Goal: Information Seeking & Learning: Find specific fact

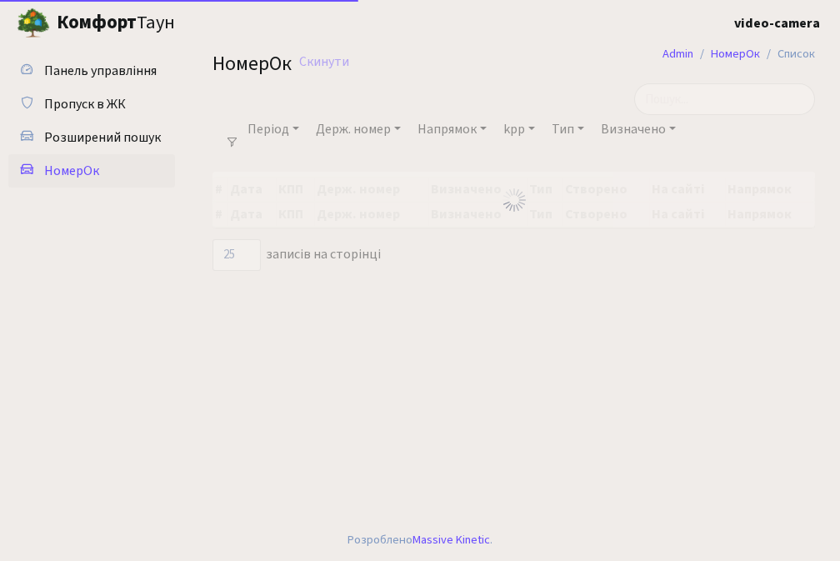
select select "25"
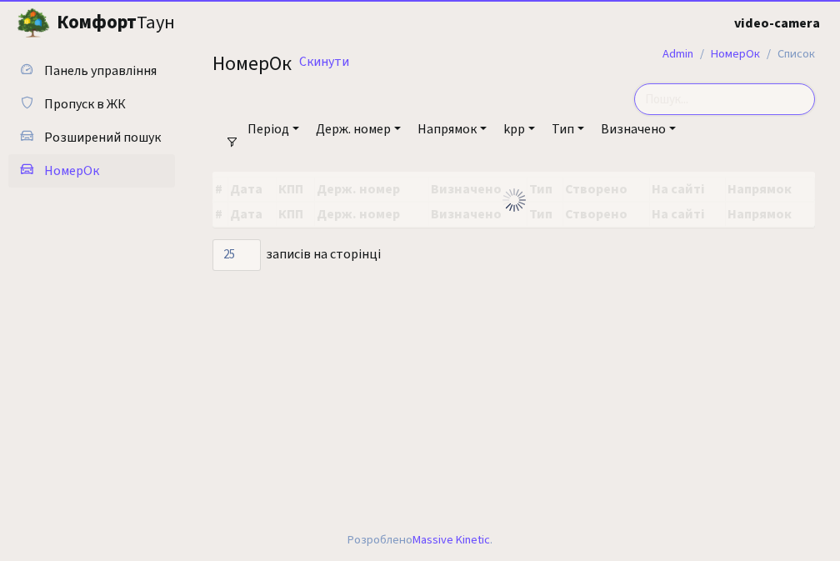
click at [737, 102] on input "search" at bounding box center [724, 99] width 181 height 32
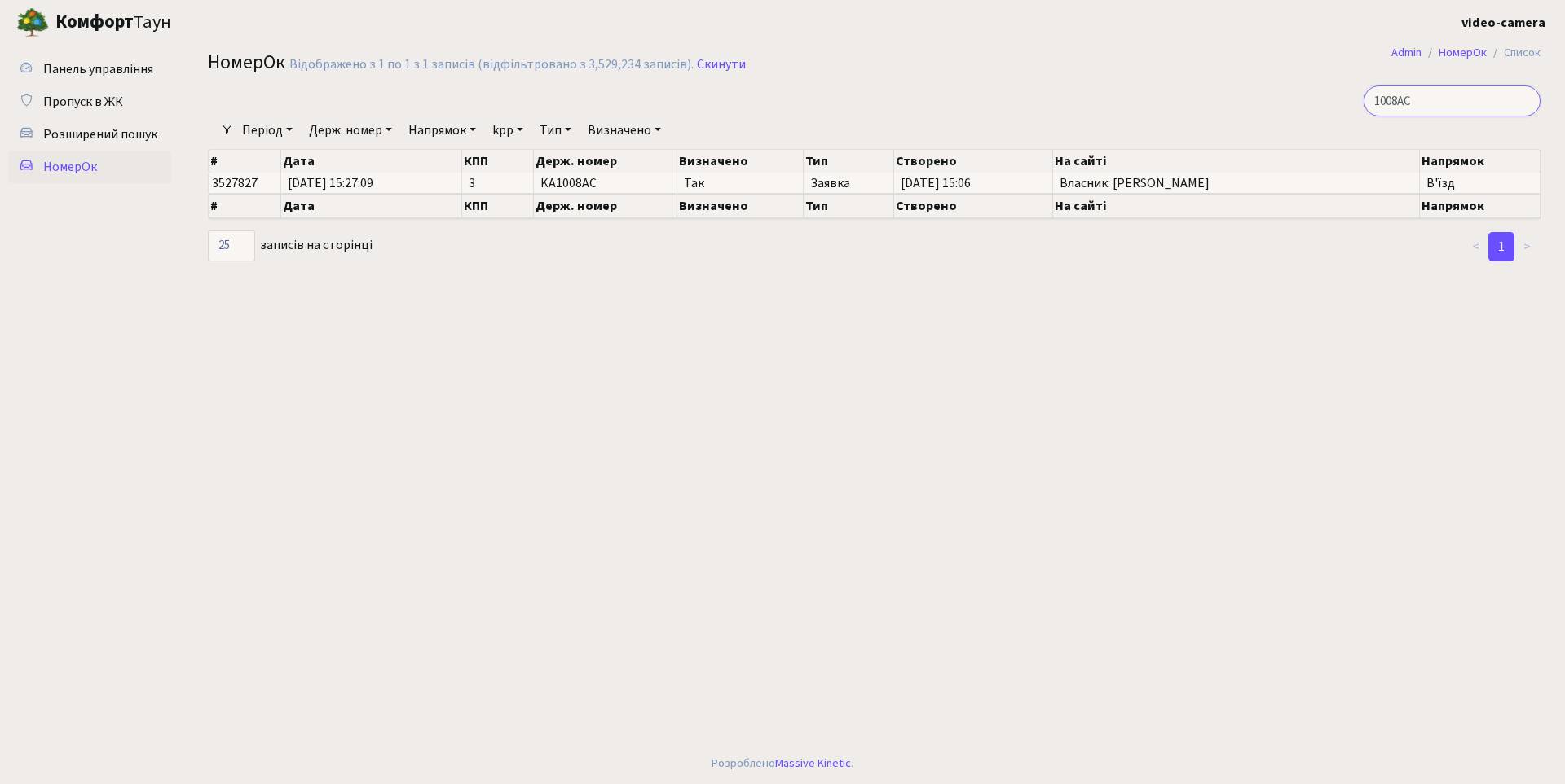
click at [821, 100] on input "1008AC" at bounding box center [1452, 101] width 177 height 31
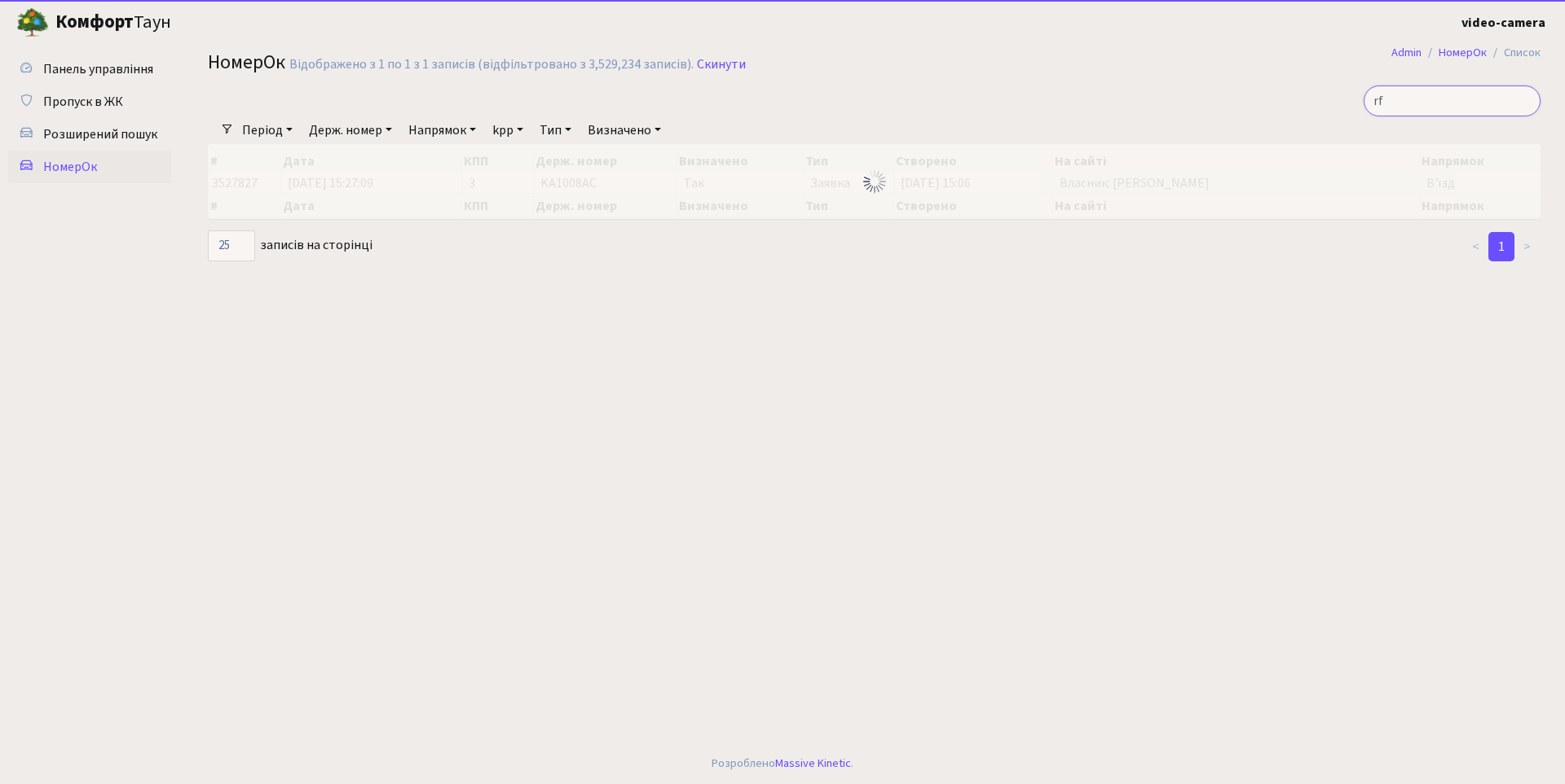
type input "r"
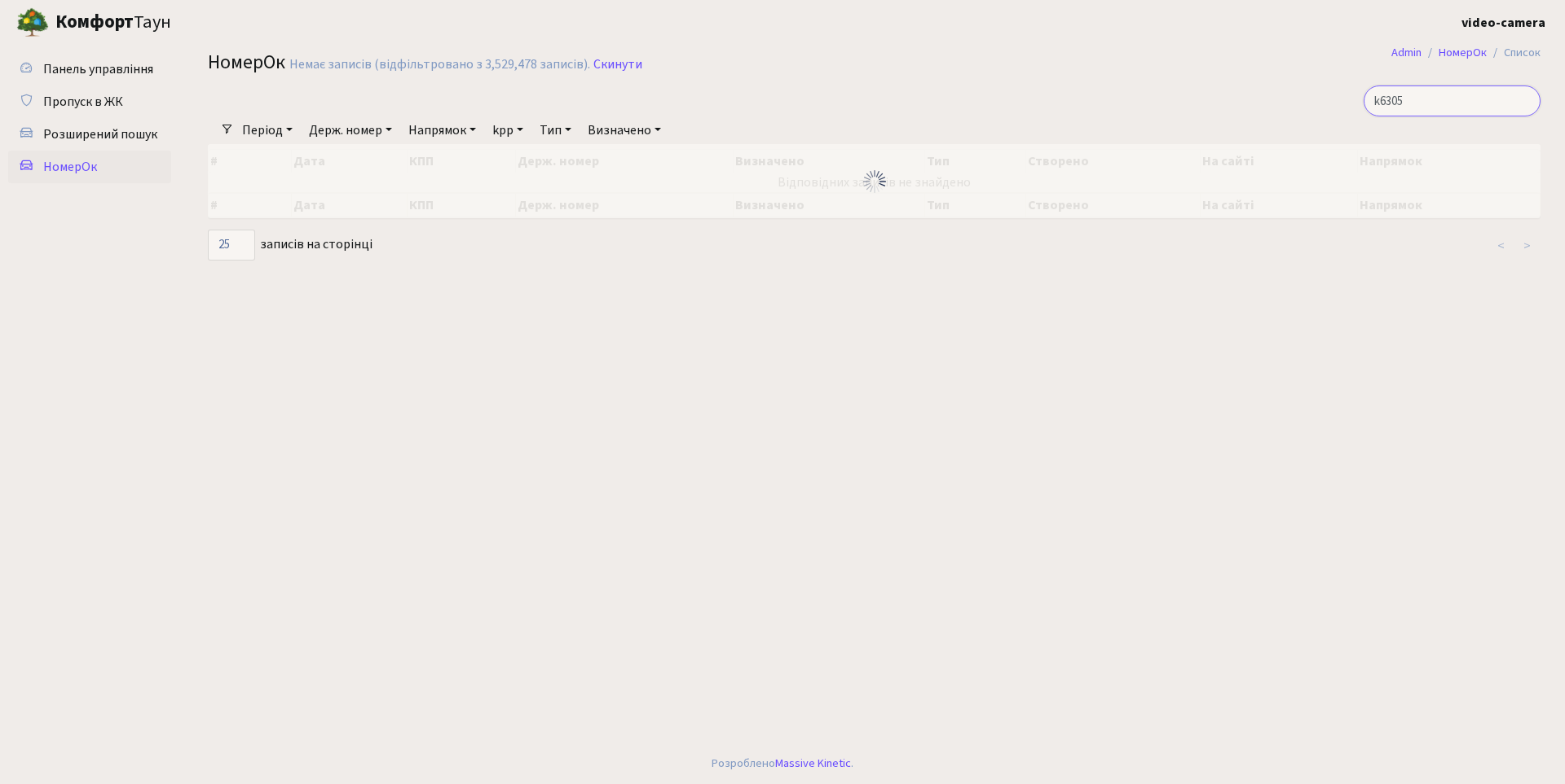
type input "ka6305"
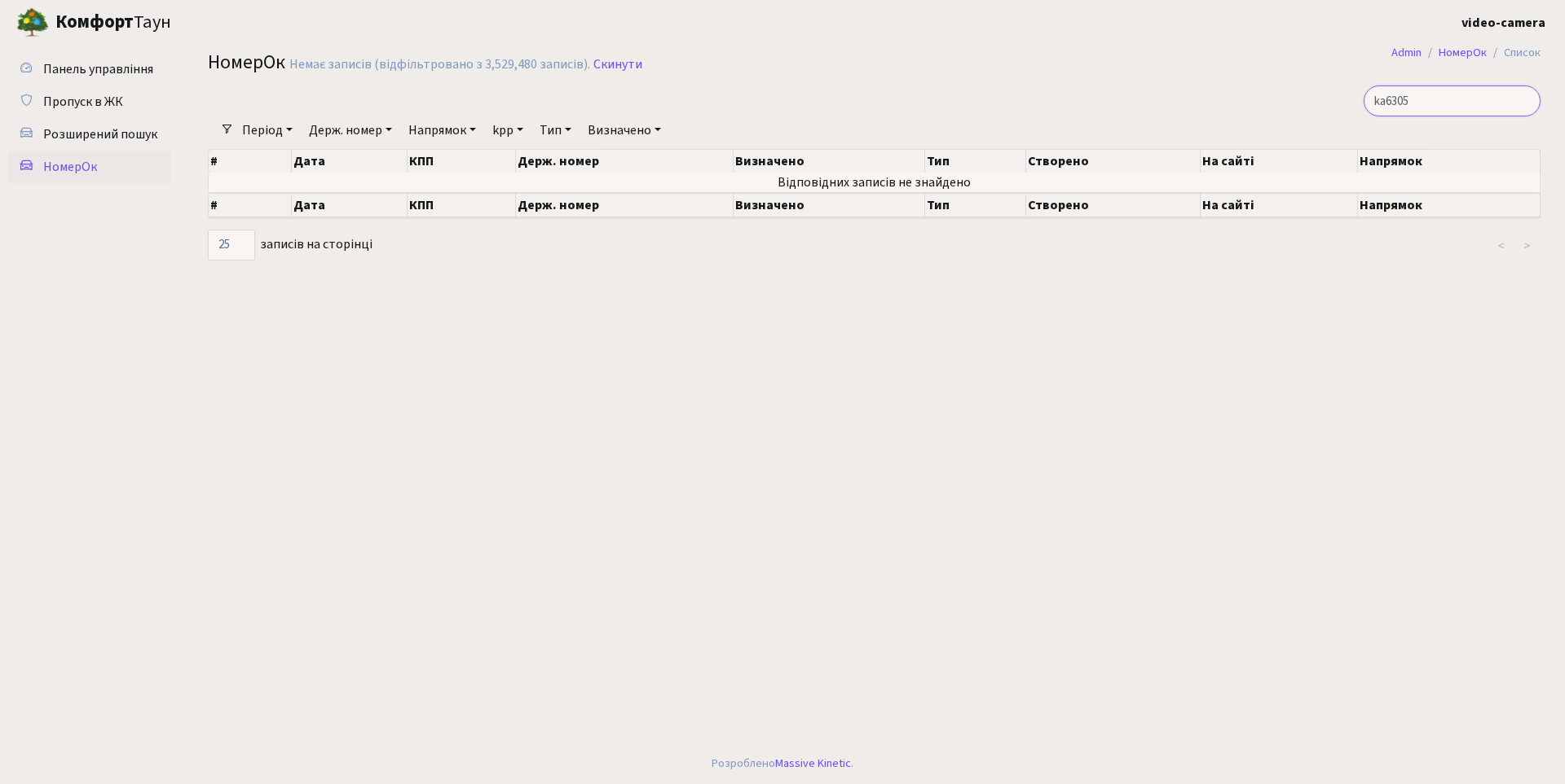
click at [821, 103] on input "ka6305" at bounding box center [1452, 101] width 177 height 31
click at [821, 102] on input "search" at bounding box center [1452, 101] width 177 height 31
click at [821, 101] on input "search" at bounding box center [1452, 101] width 177 height 31
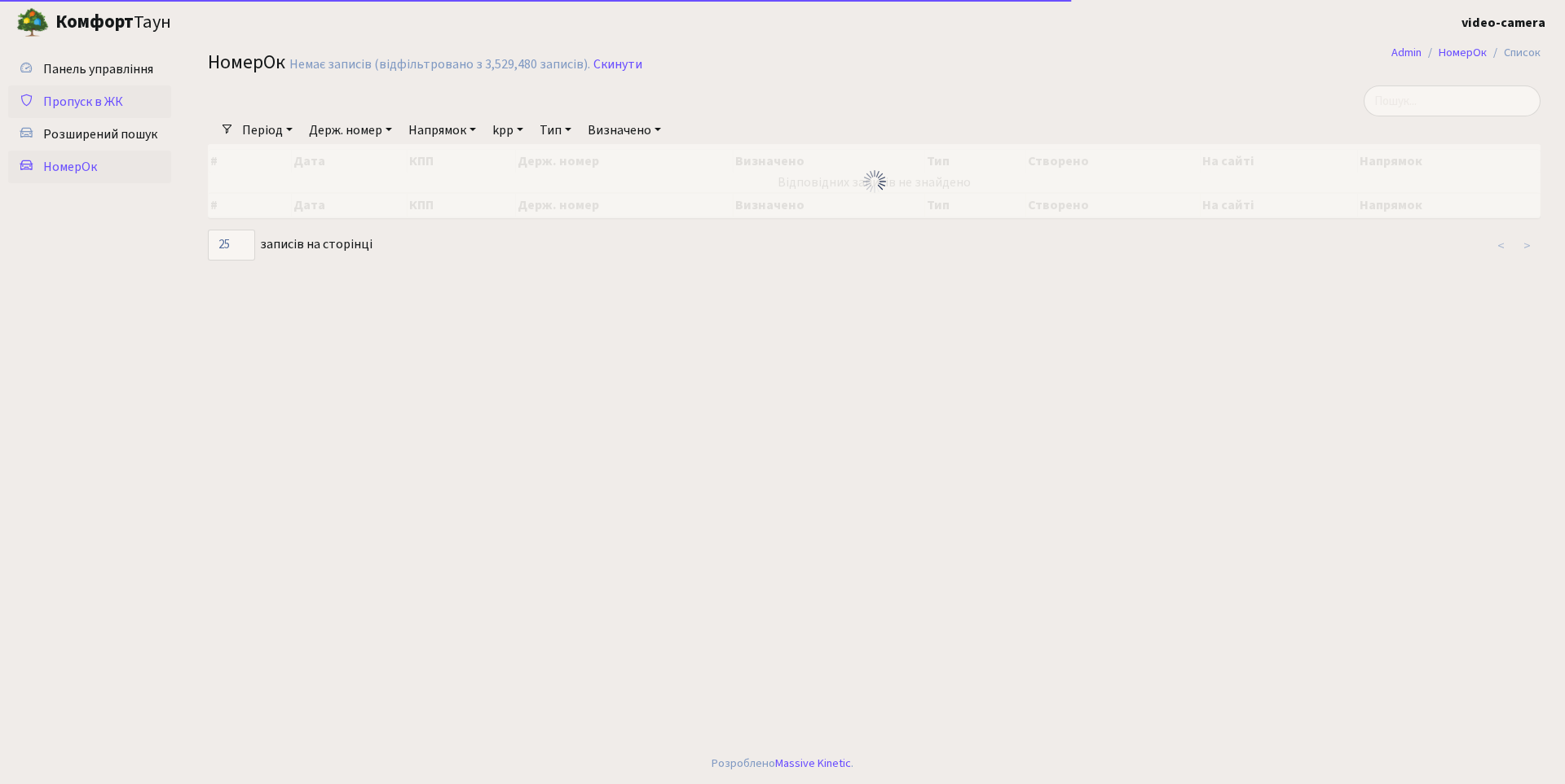
drag, startPoint x: 124, startPoint y: 115, endPoint x: 122, endPoint y: 134, distance: 19.1
click at [126, 116] on link "Пропуск в ЖК" at bounding box center [89, 101] width 163 height 32
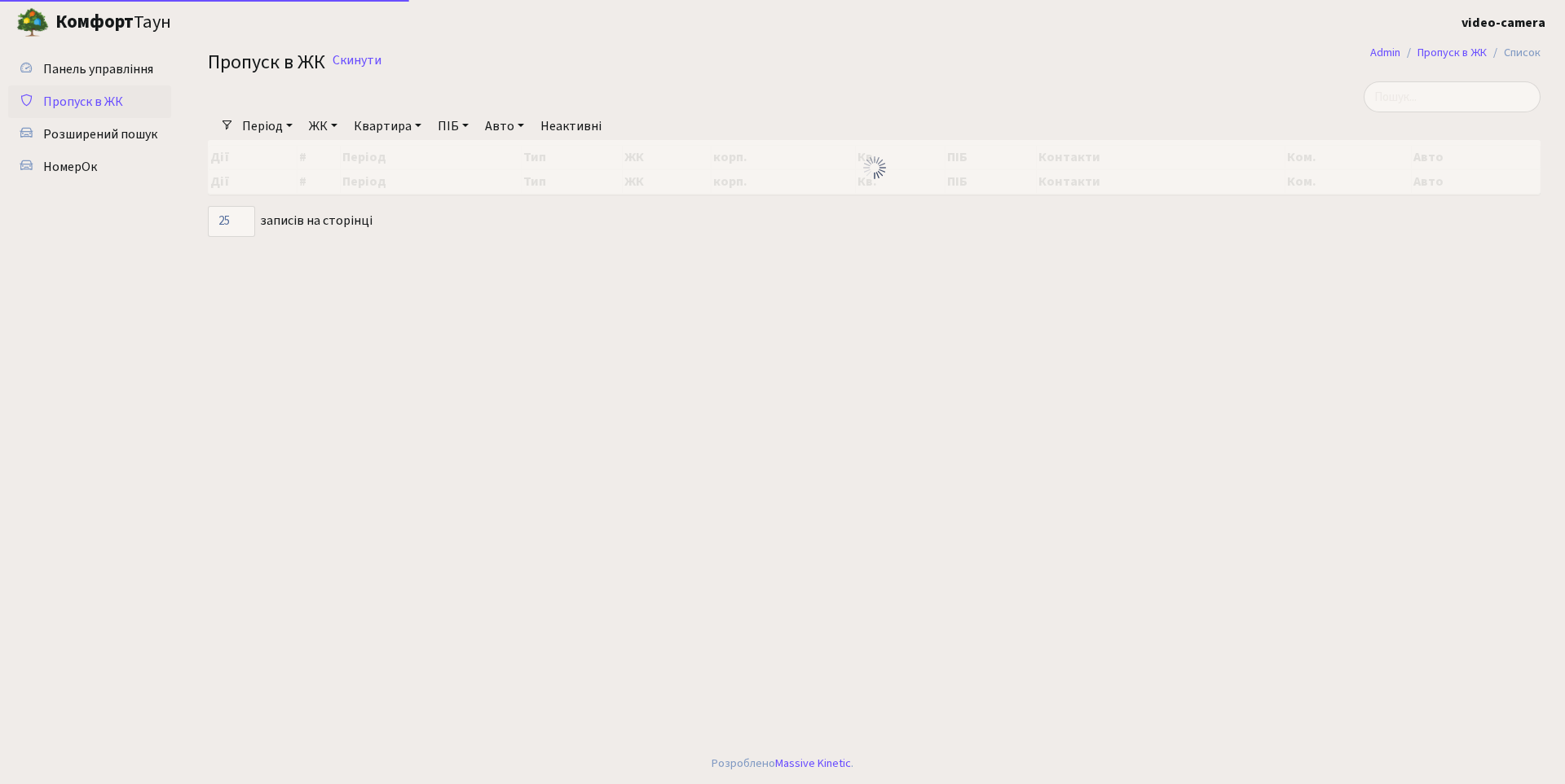
select select "25"
click at [121, 138] on span "Розширений пошук" at bounding box center [100, 134] width 114 height 18
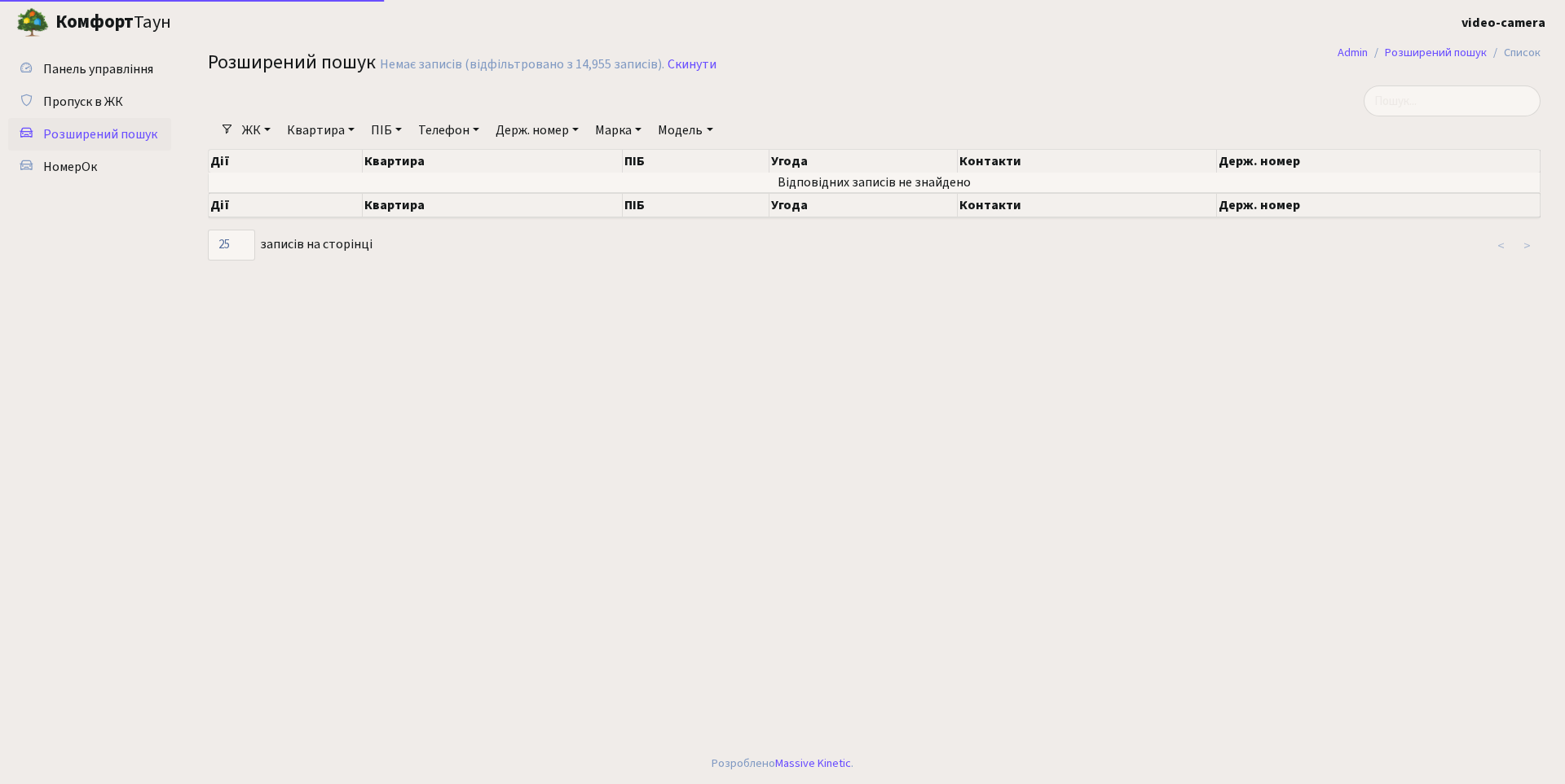
select select "25"
click at [91, 135] on span "Розширений пошук" at bounding box center [100, 134] width 114 height 18
select select "25"
click at [330, 130] on link "Квартира" at bounding box center [321, 130] width 80 height 27
click at [332, 167] on input "text" at bounding box center [328, 162] width 95 height 31
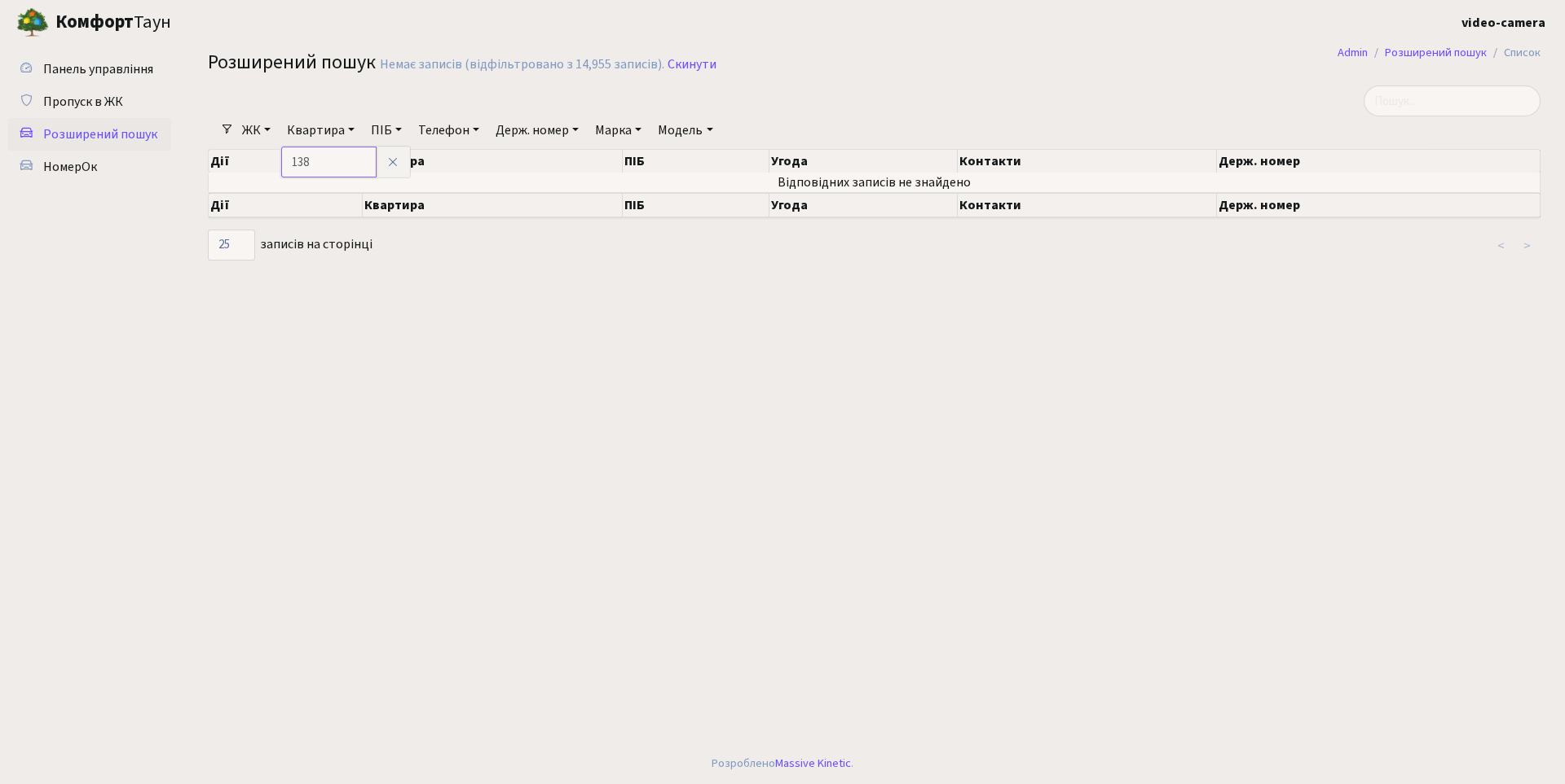
type input "138"
click at [256, 131] on link "ЖК" at bounding box center [256, 130] width 41 height 27
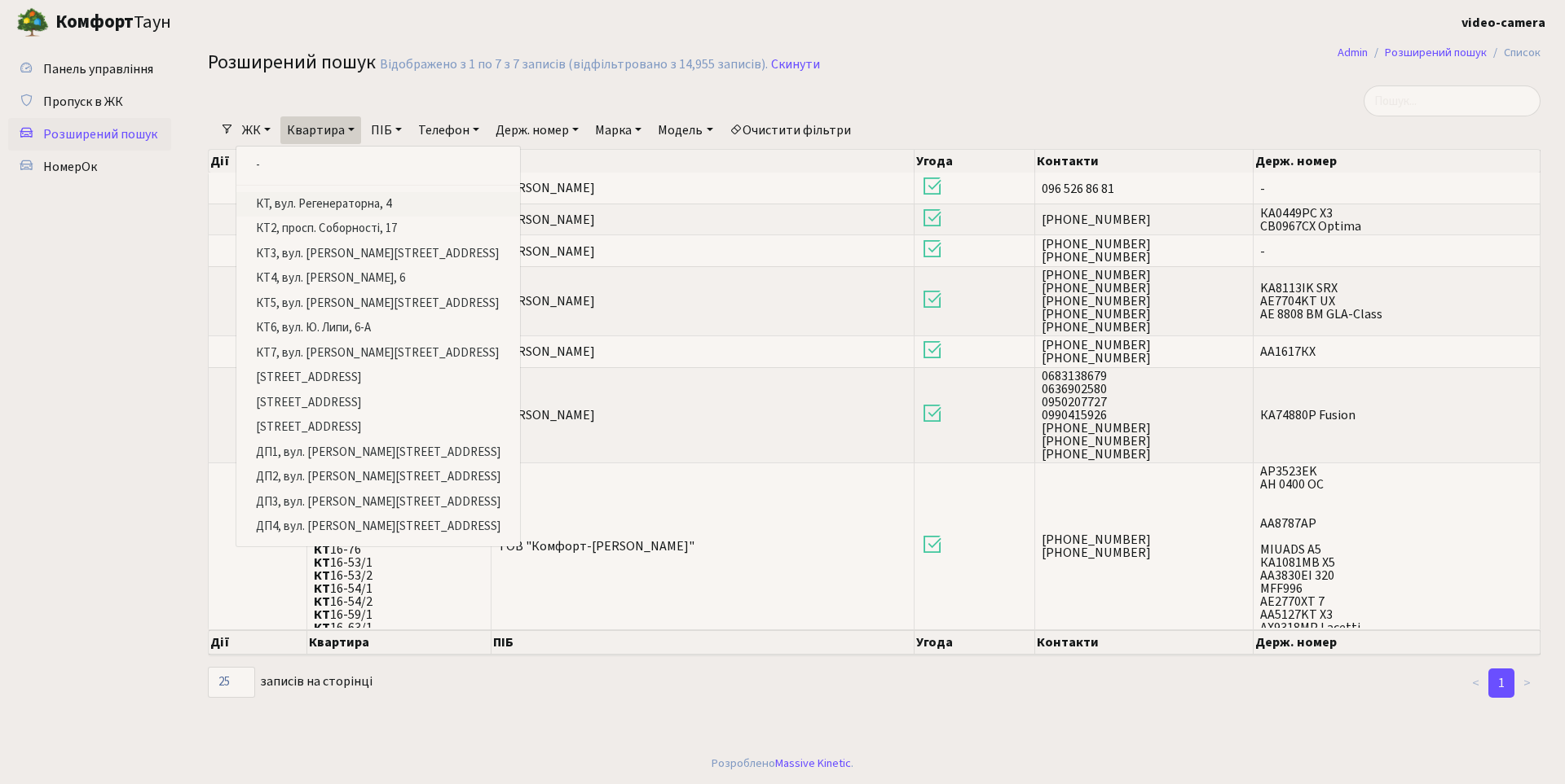
click at [343, 197] on link "КТ, вул. Регенераторна, 4" at bounding box center [379, 205] width 284 height 25
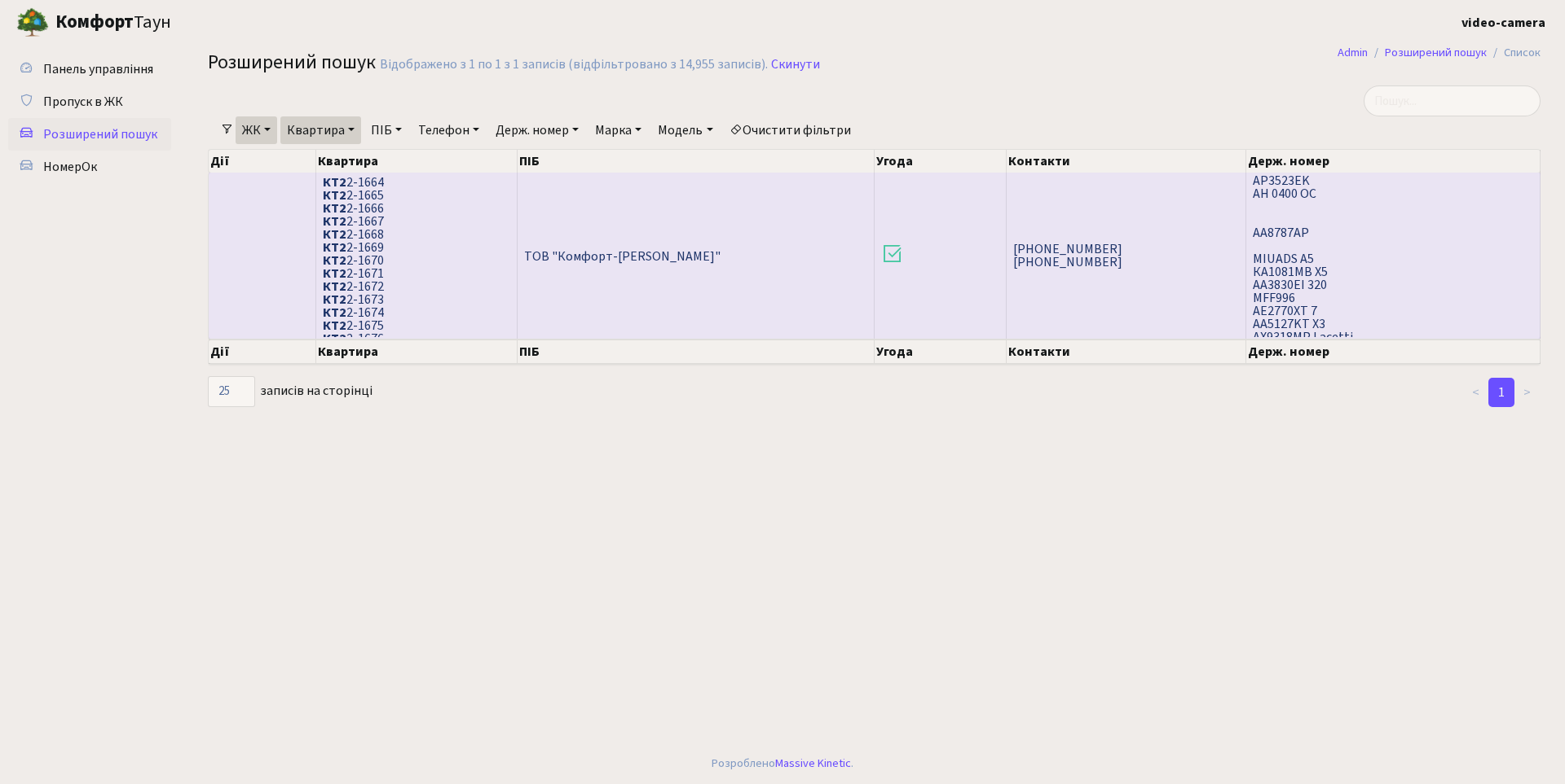
scroll to position [1059, 0]
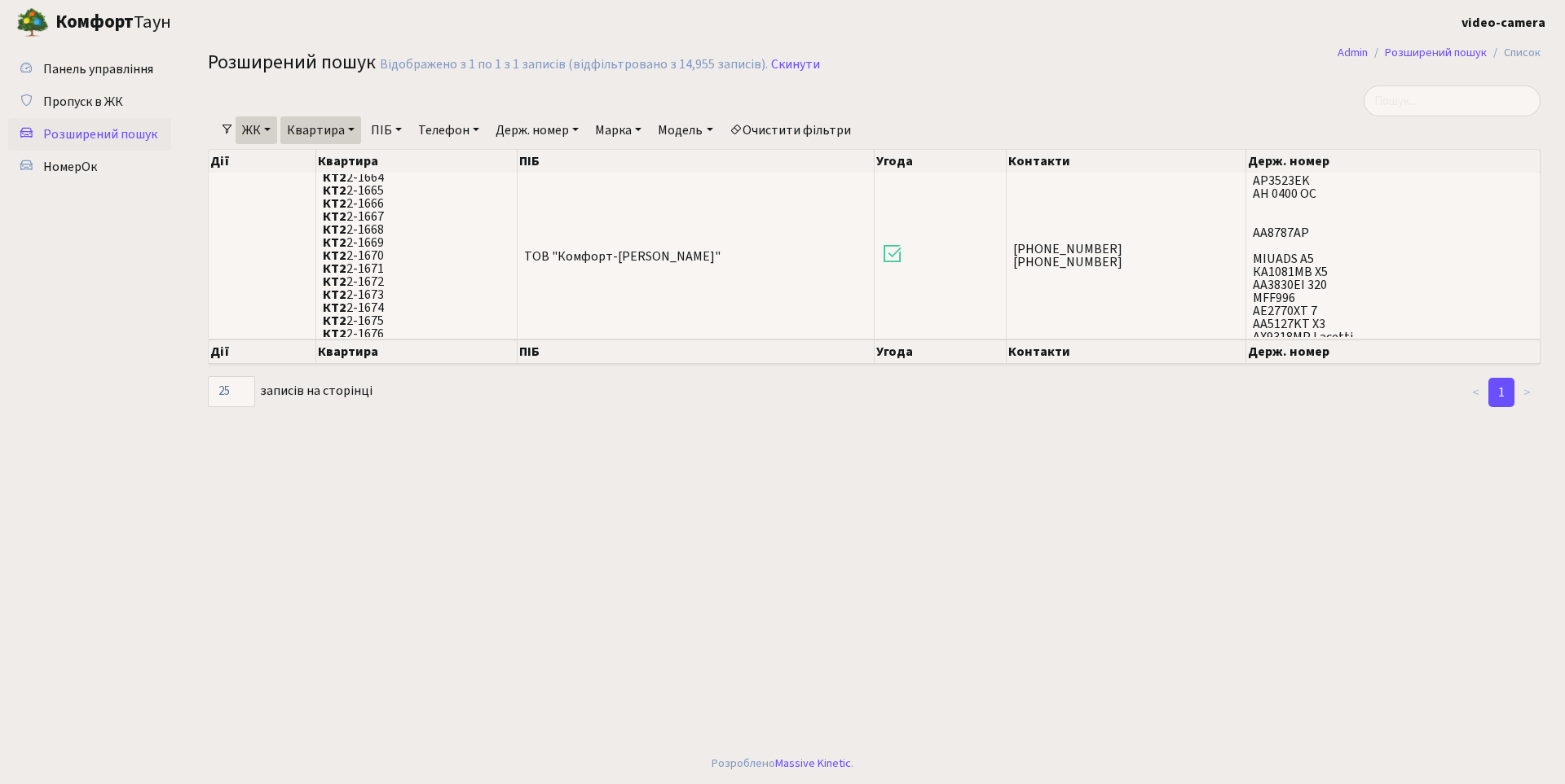
click at [550, 126] on link "Держ. номер" at bounding box center [537, 130] width 96 height 27
click at [580, 505] on main "Admin Розширений пошук Список Розширений пошук Відображено з 1 по 1 з 1 записів…" at bounding box center [873, 394] width 1381 height 699
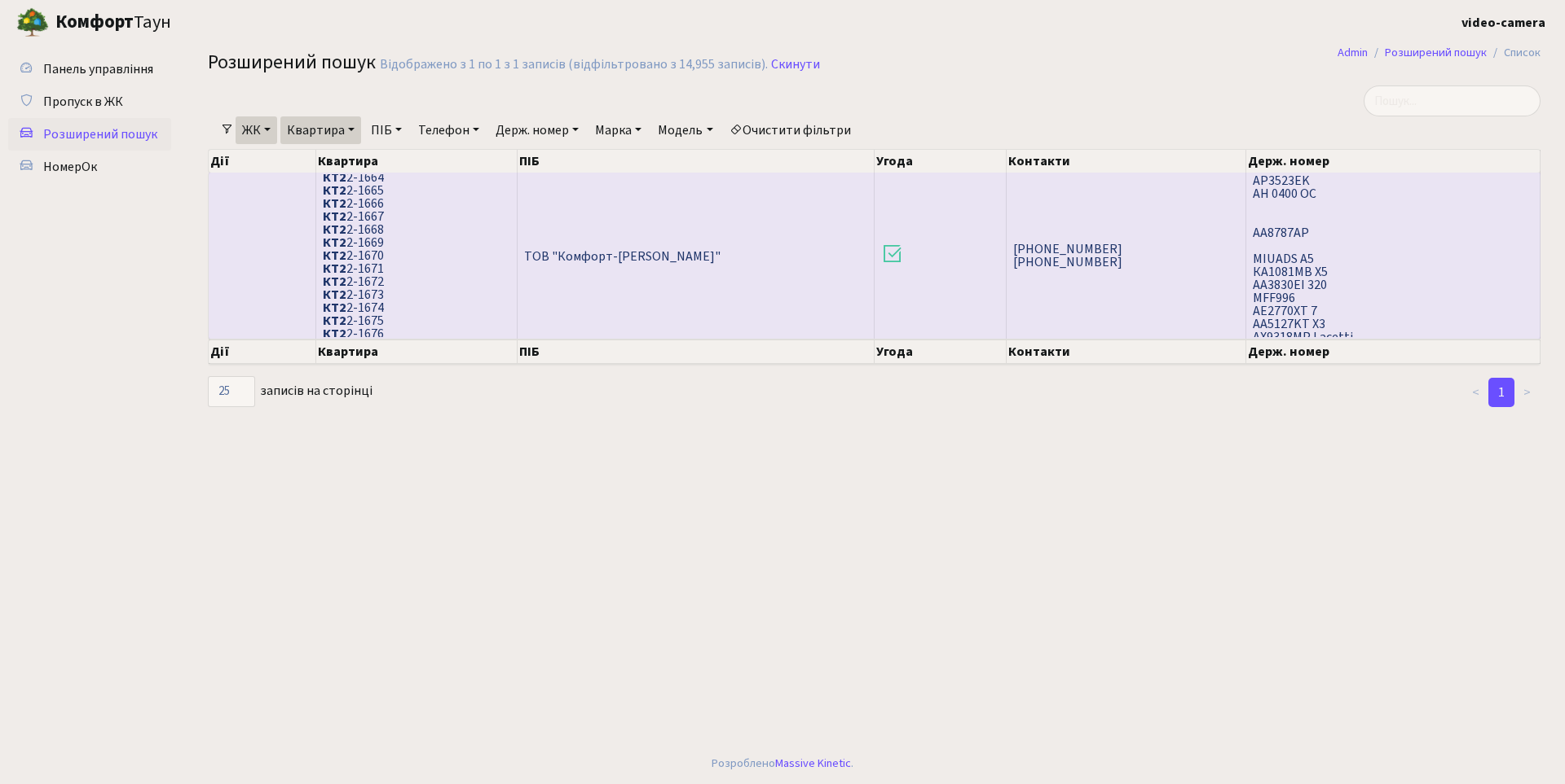
scroll to position [0, 0]
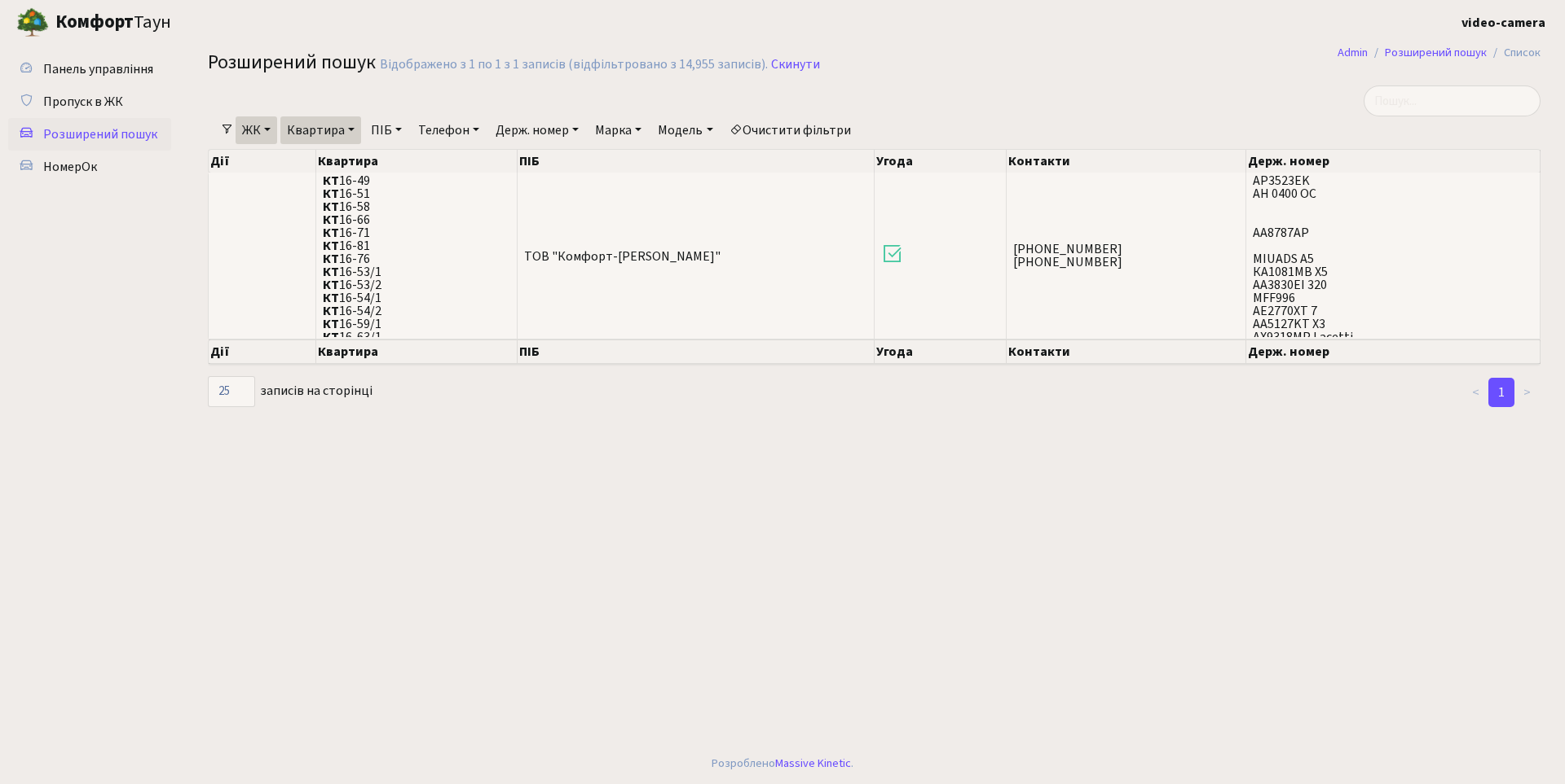
click at [533, 122] on link "Держ. номер" at bounding box center [537, 130] width 96 height 27
click at [514, 163] on input "text" at bounding box center [537, 162] width 95 height 31
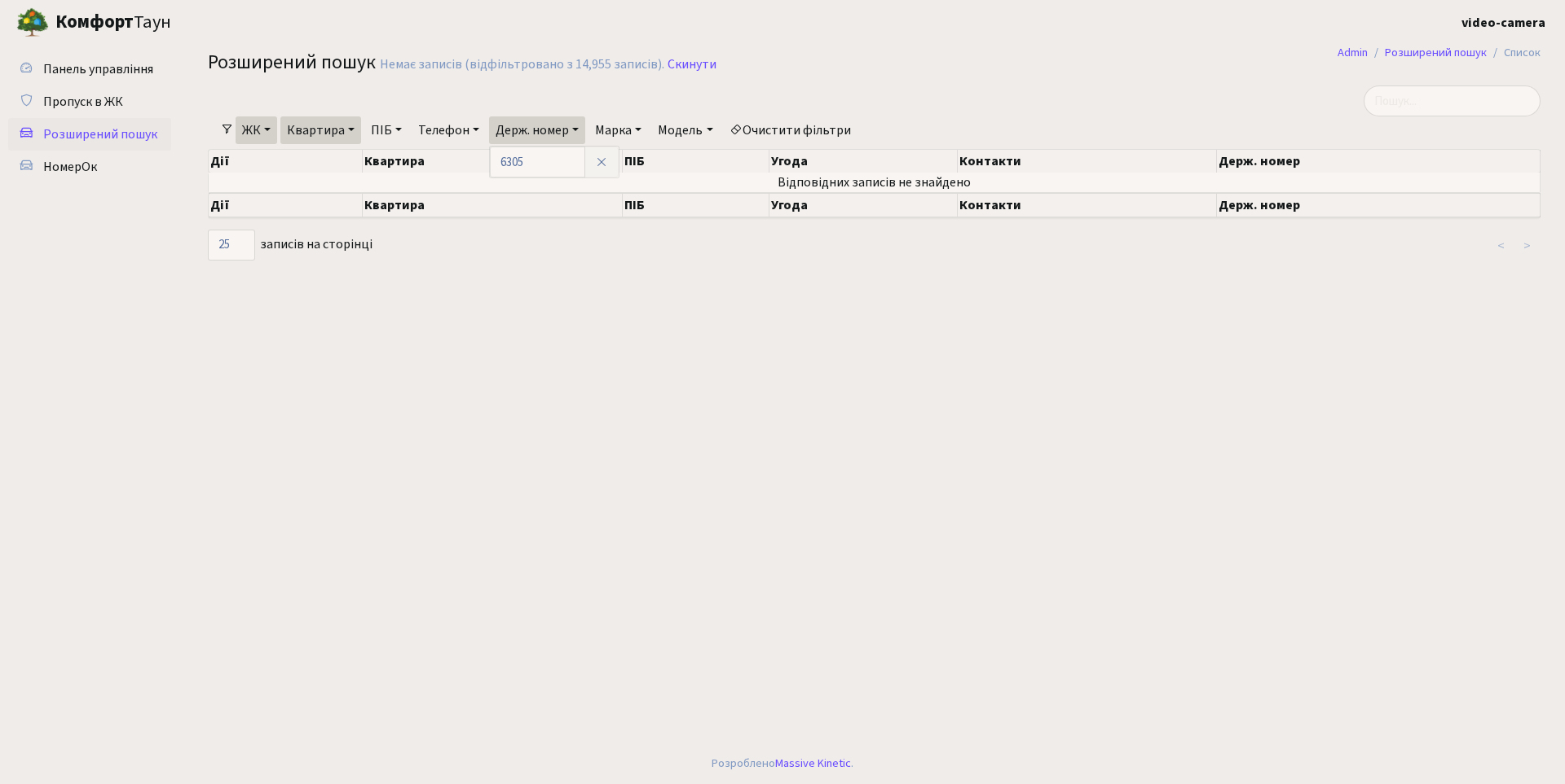
click at [335, 127] on link "Квартира" at bounding box center [321, 130] width 80 height 27
click at [398, 165] on icon at bounding box center [392, 161] width 13 height 13
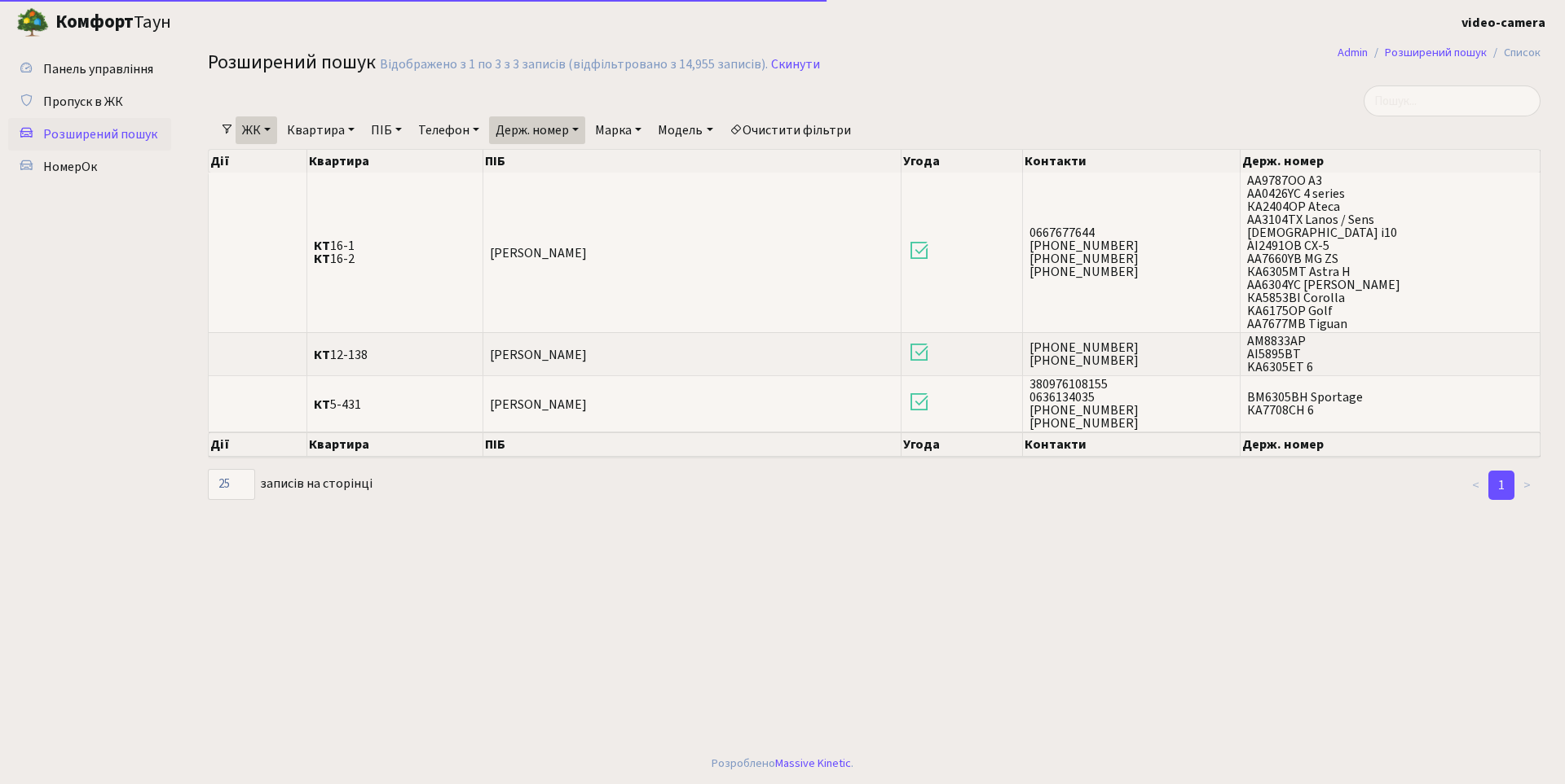
click at [268, 134] on link "ЖК" at bounding box center [256, 130] width 41 height 27
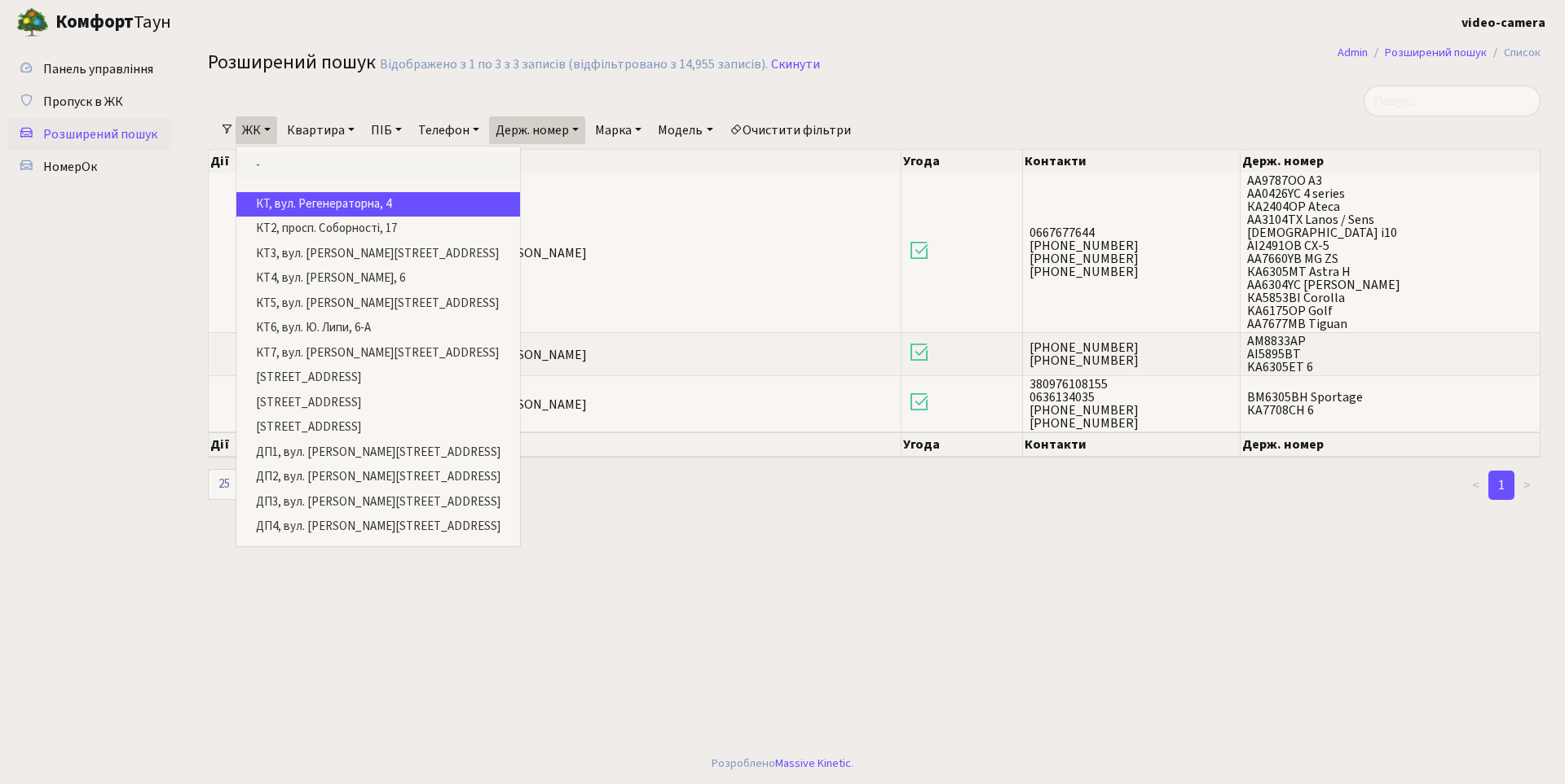
click at [328, 165] on link "-" at bounding box center [379, 166] width 284 height 25
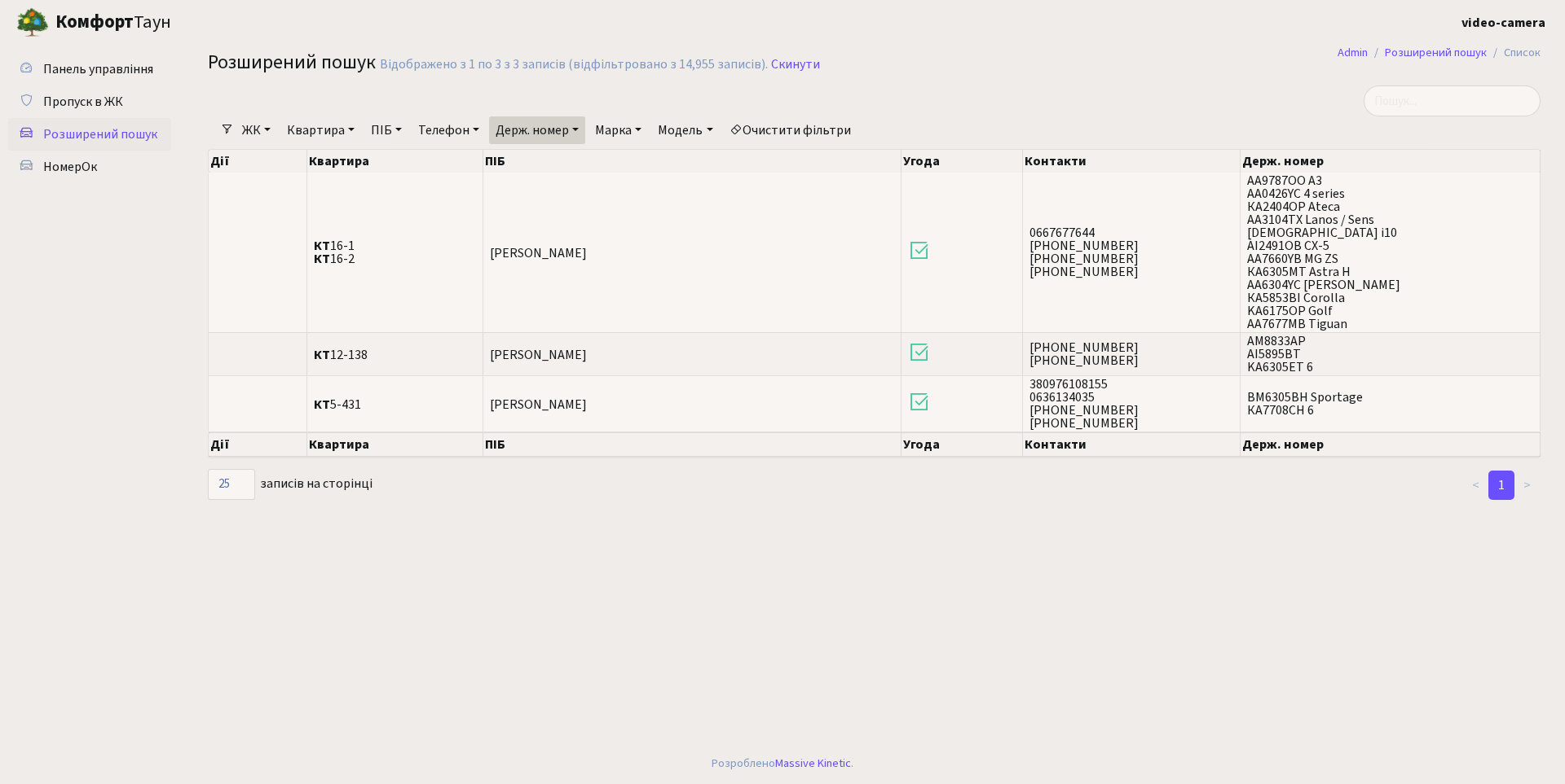
click at [559, 132] on link "Держ. номер" at bounding box center [537, 130] width 96 height 27
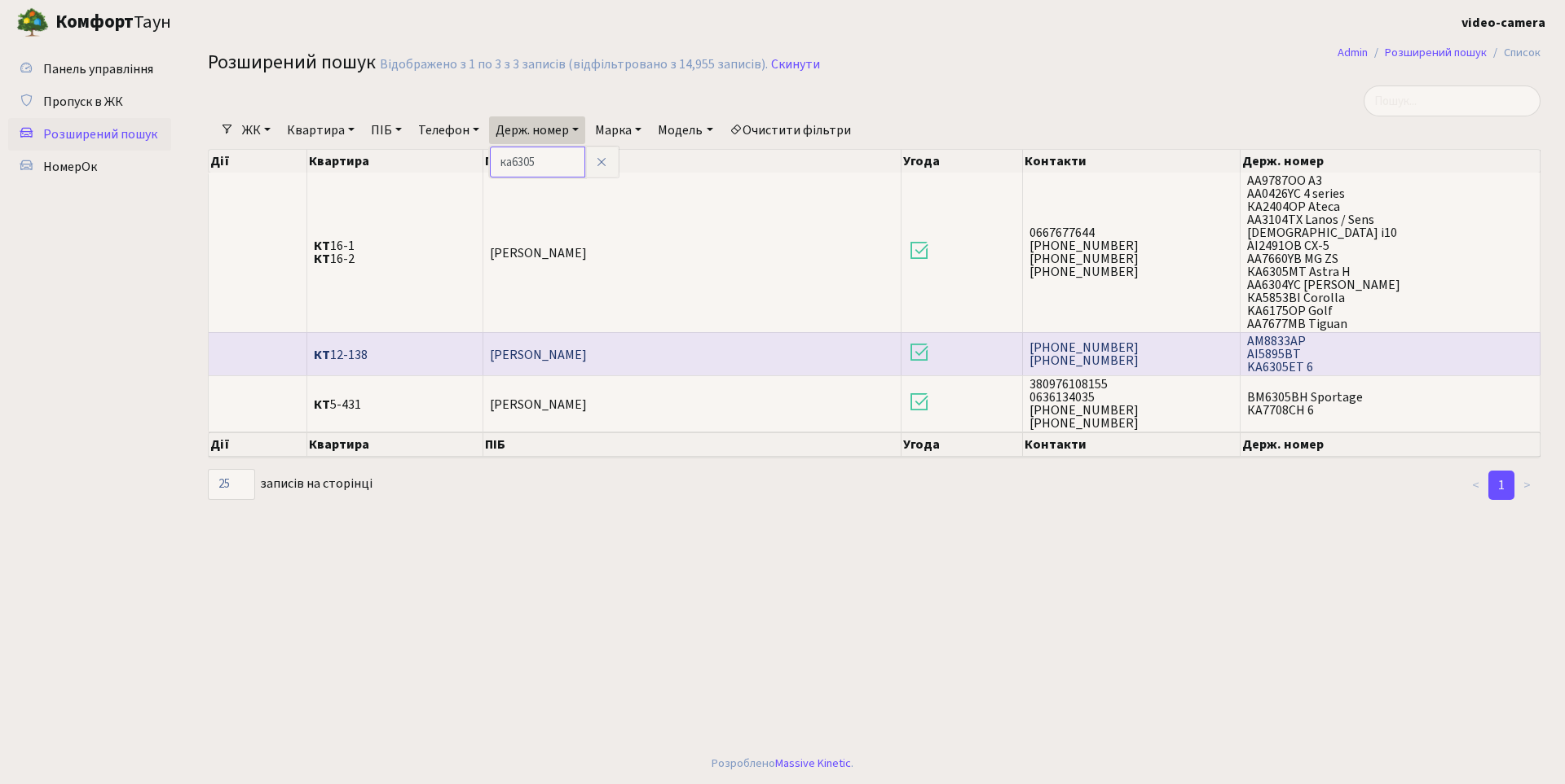
type input "ка6305"
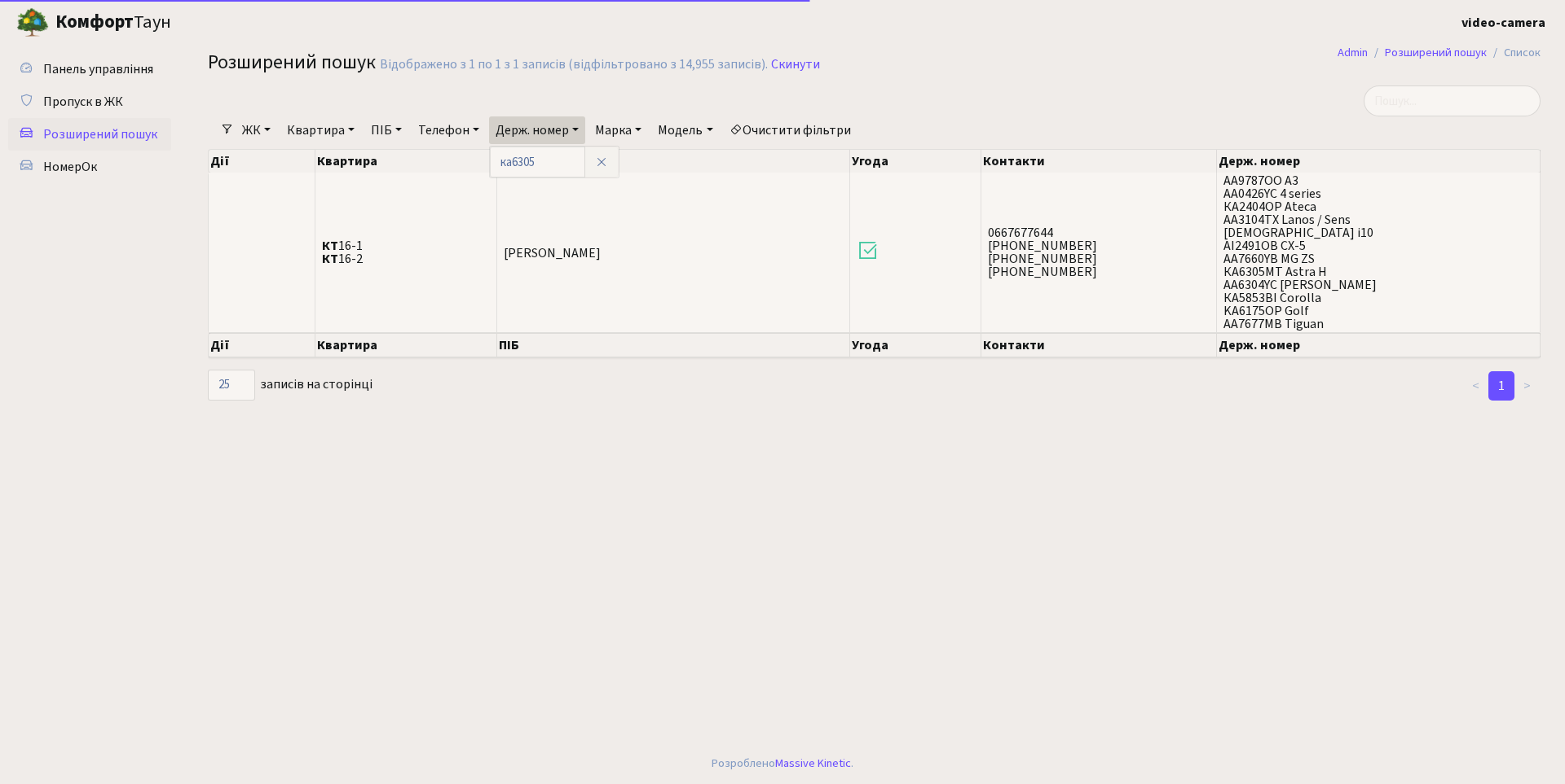
drag, startPoint x: 1247, startPoint y: 366, endPoint x: 1325, endPoint y: 366, distance: 78.0
click at [556, 158] on input "ка6305" at bounding box center [537, 162] width 95 height 31
drag, startPoint x: 514, startPoint y: 160, endPoint x: 489, endPoint y: 160, distance: 25.0
click at [486, 160] on div "Фільтри ЖК - КТ, вул. Регенераторна, 4 КТ2, просп. Соборності, 17 КТ3, вул. Бер…" at bounding box center [873, 243] width 1357 height 317
